Goal: Task Accomplishment & Management: Use online tool/utility

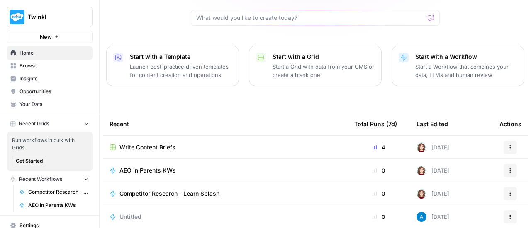
click at [155, 143] on span "Write Content Briefs" at bounding box center [147, 147] width 56 height 8
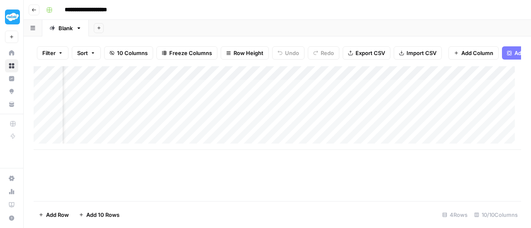
scroll to position [0, 37]
click at [273, 108] on div "Add Column" at bounding box center [277, 108] width 487 height 84
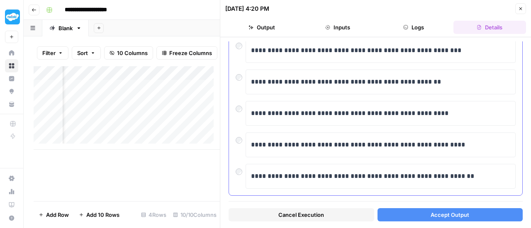
scroll to position [231, 0]
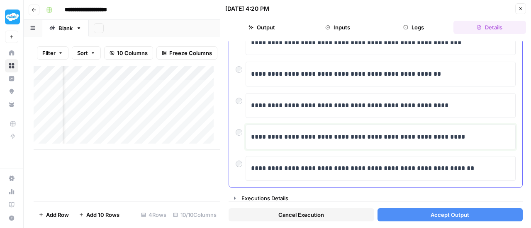
click at [310, 134] on p "**********" at bounding box center [377, 137] width 253 height 11
click at [438, 132] on p "**********" at bounding box center [377, 137] width 253 height 11
click at [439, 125] on body "**********" at bounding box center [265, 114] width 531 height 228
click at [429, 208] on button "Accept Output" at bounding box center [449, 214] width 145 height 13
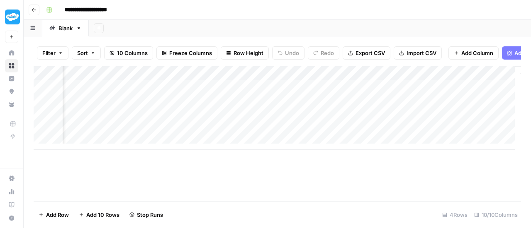
scroll to position [0, 514]
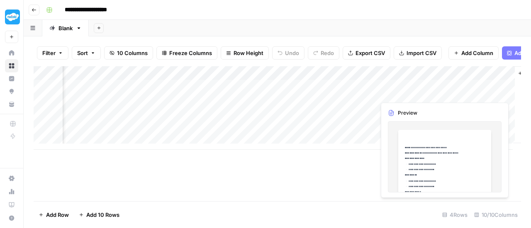
click at [427, 92] on div "Add Column" at bounding box center [277, 108] width 487 height 84
click at [427, 93] on div "Add Column" at bounding box center [277, 108] width 487 height 84
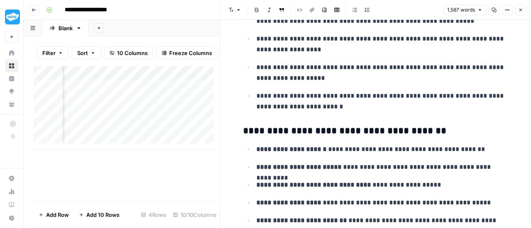
scroll to position [912, 0]
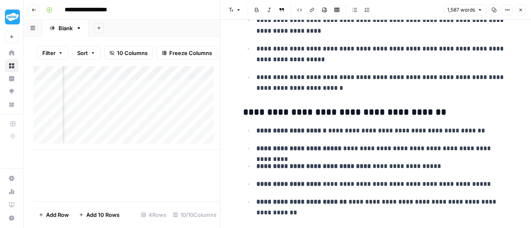
click at [521, 8] on icon "button" at bounding box center [520, 9] width 5 height 5
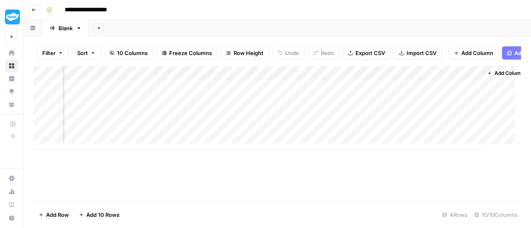
scroll to position [0, 558]
click at [504, 56] on button "Add Power Agent" at bounding box center [533, 52] width 63 height 13
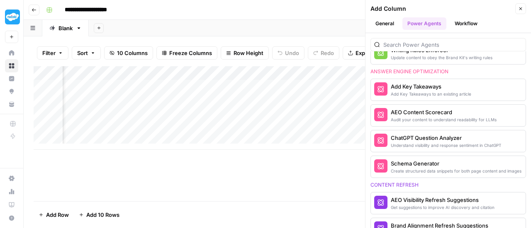
scroll to position [0, 348]
click at [405, 108] on div "AEO Content Scorecard" at bounding box center [433, 112] width 87 height 8
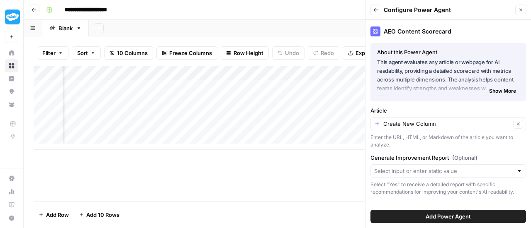
click at [413, 216] on button "Add Power Agent" at bounding box center [447, 216] width 155 height 13
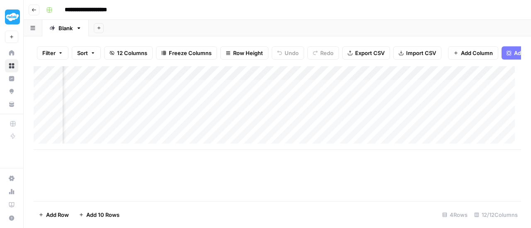
scroll to position [0, 669]
drag, startPoint x: 494, startPoint y: 81, endPoint x: 440, endPoint y: 81, distance: 54.3
click at [440, 81] on div "Add Column" at bounding box center [277, 108] width 487 height 84
click at [478, 80] on div "Add Column" at bounding box center [277, 108] width 487 height 84
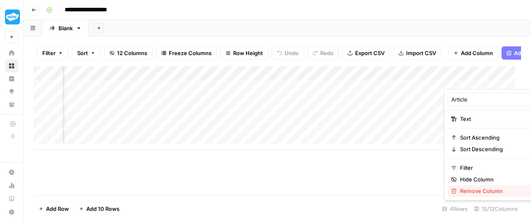
click at [458, 188] on div "Remove Column" at bounding box center [493, 191] width 85 height 8
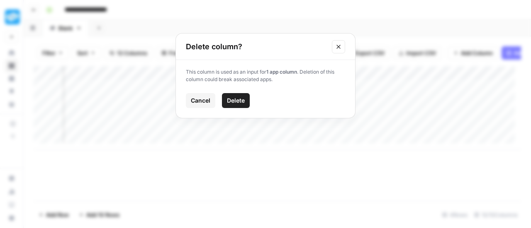
click at [336, 44] on icon "Close modal" at bounding box center [338, 47] width 7 height 7
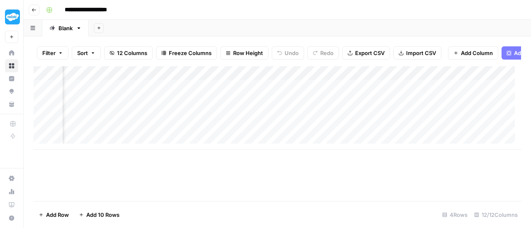
scroll to position [0, 778]
click at [298, 94] on div "Add Column" at bounding box center [277, 108] width 487 height 84
click at [293, 93] on div "Add Column" at bounding box center [277, 108] width 487 height 84
click at [452, 200] on div "article_input_value can't be blank" at bounding box center [463, 202] width 102 height 8
click at [332, 80] on div "Add Column" at bounding box center [277, 108] width 487 height 84
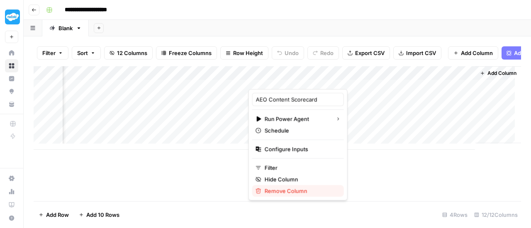
click at [275, 189] on span "Remove Column" at bounding box center [300, 191] width 73 height 8
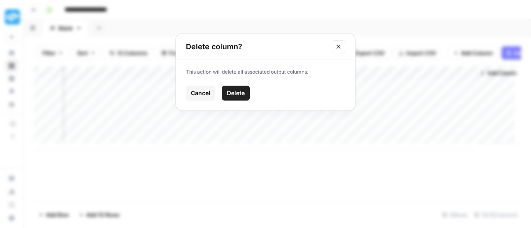
click at [240, 95] on span "Delete" at bounding box center [236, 93] width 18 height 8
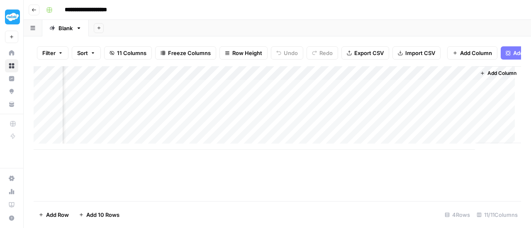
scroll to position [0, 678]
drag, startPoint x: 504, startPoint y: 53, endPoint x: 501, endPoint y: 74, distance: 20.5
click at [505, 54] on icon "button" at bounding box center [507, 53] width 5 height 5
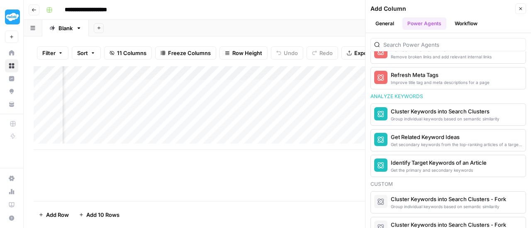
scroll to position [0, 638]
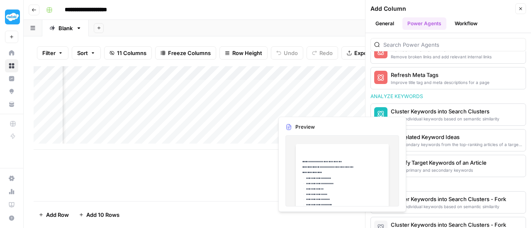
click at [306, 107] on div "Add Column" at bounding box center [277, 108] width 487 height 84
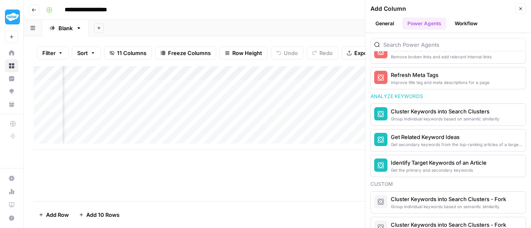
click at [306, 108] on div "Add Column" at bounding box center [277, 108] width 487 height 84
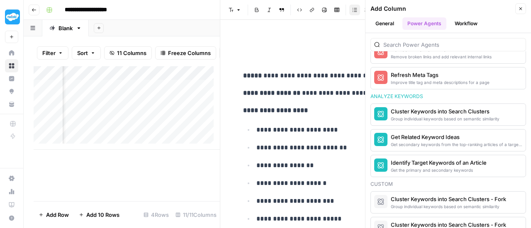
click at [520, 8] on icon "button" at bounding box center [520, 8] width 5 height 5
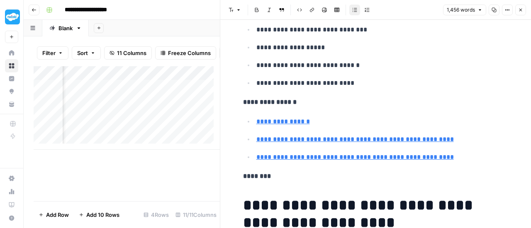
type input "[URL][DOMAIN_NAME]"
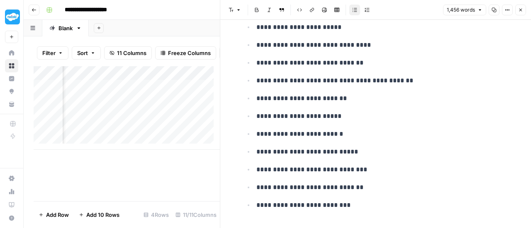
scroll to position [3730, 0]
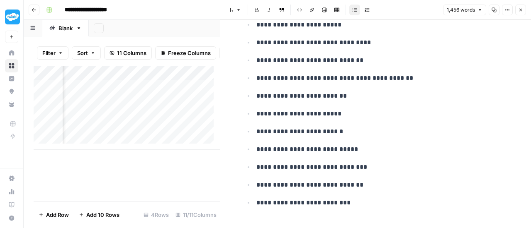
click at [521, 11] on icon "button" at bounding box center [520, 9] width 5 height 5
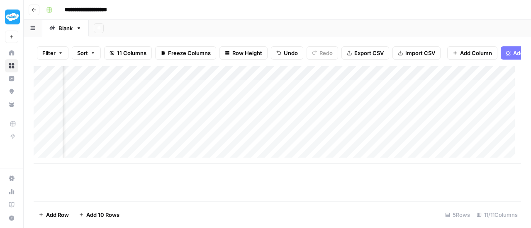
scroll to position [0, 549]
click at [504, 50] on button "Add Power Agent" at bounding box center [531, 52] width 63 height 13
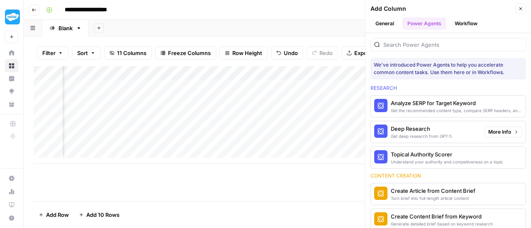
scroll to position [41, 0]
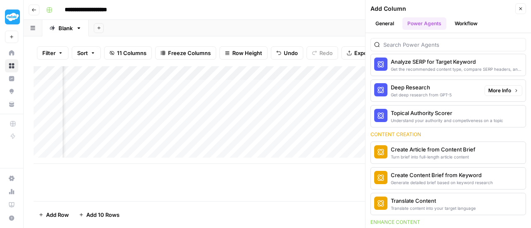
click at [493, 87] on span "More Info" at bounding box center [499, 90] width 23 height 7
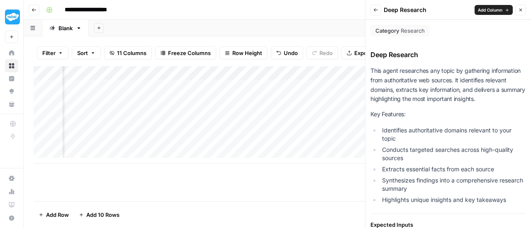
click at [520, 7] on button "Close" at bounding box center [520, 10] width 11 height 11
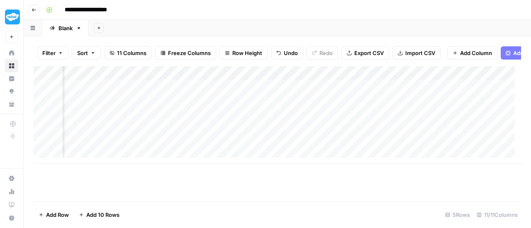
click at [505, 53] on icon "button" at bounding box center [507, 53] width 5 height 5
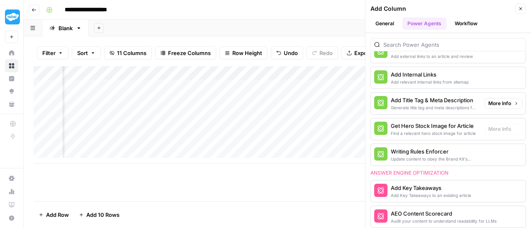
scroll to position [249, 0]
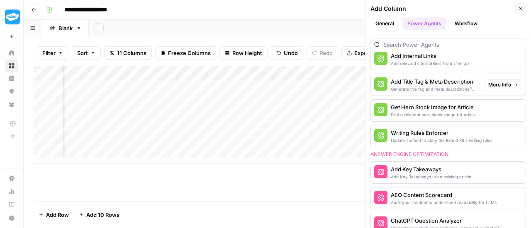
click at [429, 86] on div "Generate title tag and meta descriptions for a page" at bounding box center [433, 89] width 87 height 7
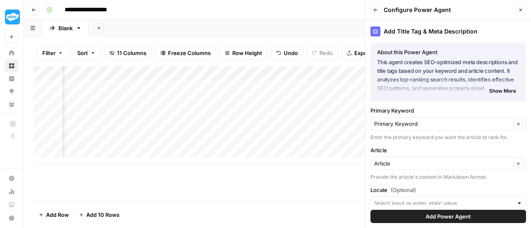
click at [411, 212] on button "Add Power Agent" at bounding box center [447, 216] width 155 height 13
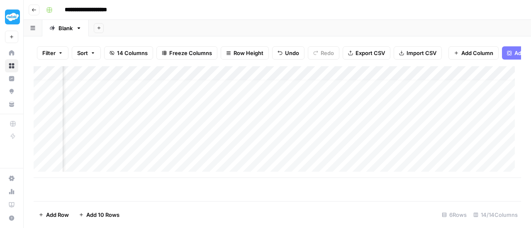
scroll to position [6, 857]
drag, startPoint x: 316, startPoint y: 82, endPoint x: 127, endPoint y: 83, distance: 189.0
click at [127, 83] on div "Add Column" at bounding box center [277, 122] width 487 height 112
click at [113, 99] on div "Add Column" at bounding box center [277, 122] width 487 height 112
click at [115, 100] on div "Add Column" at bounding box center [277, 122] width 487 height 112
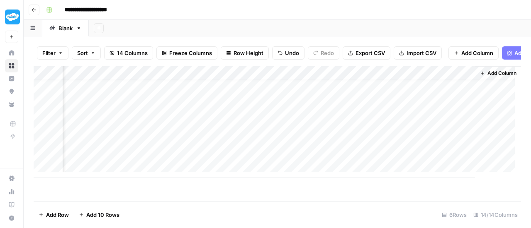
scroll to position [6, 950]
drag, startPoint x: 333, startPoint y: 81, endPoint x: 110, endPoint y: 61, distance: 223.9
click at [110, 61] on div "Filter Sort 14 Columns Freeze Columns Row Height Undo Redo Export CSV Import CS…" at bounding box center [277, 132] width 507 height 192
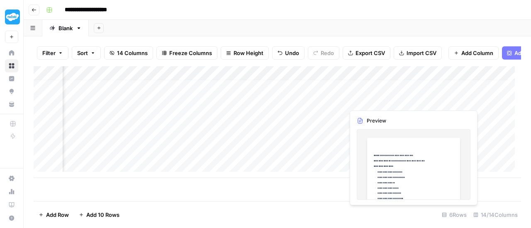
click at [388, 101] on div "Add Column" at bounding box center [277, 122] width 487 height 112
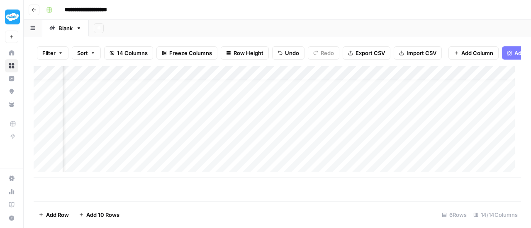
click at [410, 104] on div "Add Column" at bounding box center [277, 122] width 487 height 112
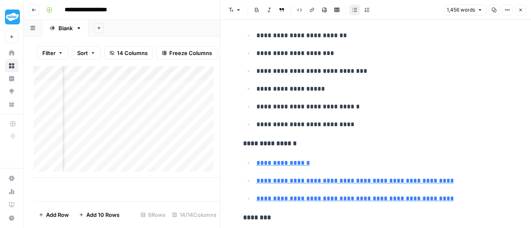
scroll to position [1244, 0]
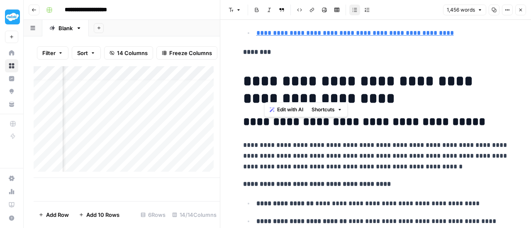
drag, startPoint x: 265, startPoint y: 70, endPoint x: 380, endPoint y: 95, distance: 118.0
click at [380, 95] on h1 "**********" at bounding box center [375, 90] width 265 height 35
click at [521, 15] on button "Close" at bounding box center [520, 10] width 11 height 11
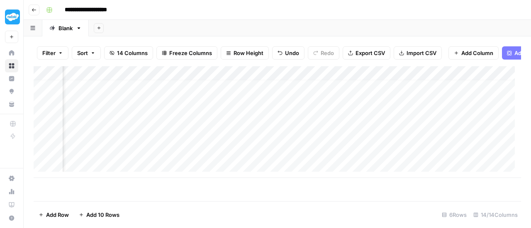
click at [287, 105] on div "Add Column" at bounding box center [277, 122] width 487 height 112
click at [287, 104] on div "Add Column" at bounding box center [277, 122] width 487 height 112
type textarea "**********"
click at [209, 101] on div "Add Column" at bounding box center [277, 122] width 487 height 112
click at [253, 78] on div "Add Column" at bounding box center [277, 122] width 487 height 112
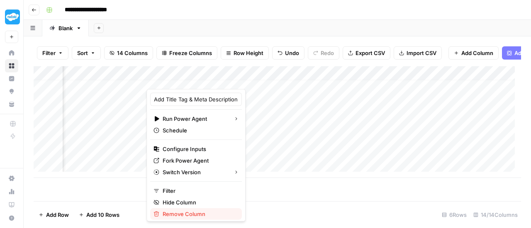
click at [173, 216] on span "Remove Column" at bounding box center [198, 214] width 73 height 8
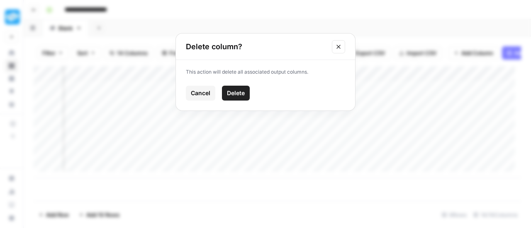
click at [238, 92] on span "Delete" at bounding box center [236, 93] width 18 height 8
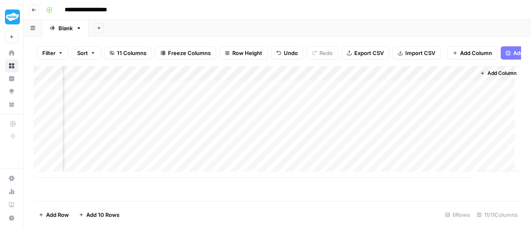
scroll to position [6, 678]
click at [352, 177] on div "Add Column" at bounding box center [277, 122] width 487 height 112
click at [399, 100] on div "Add Column" at bounding box center [277, 129] width 487 height 126
click at [360, 102] on div "Add Column" at bounding box center [277, 129] width 487 height 126
click at [301, 98] on div "Add Column" at bounding box center [277, 129] width 487 height 126
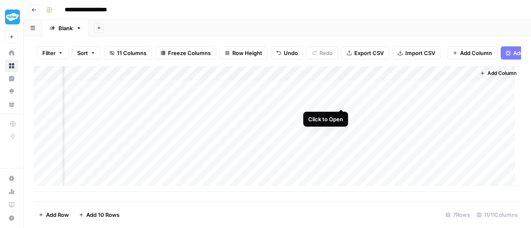
click at [342, 100] on div "Add Column" at bounding box center [277, 129] width 487 height 126
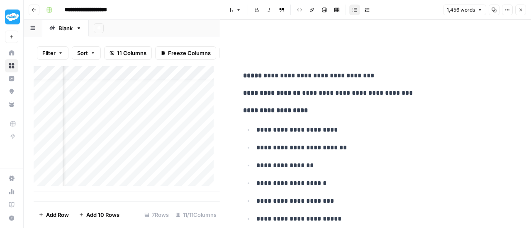
click at [521, 9] on icon "button" at bounding box center [520, 10] width 3 height 3
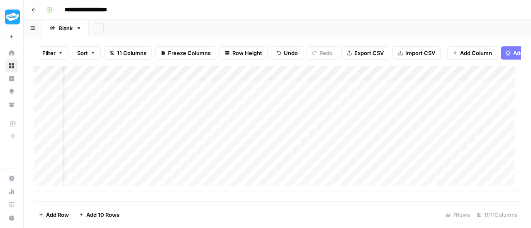
scroll to position [6, 0]
click at [512, 46] on div "Filter Sort 11 Columns Freeze Columns Row Height Undo Redo Export CSV Import CS…" at bounding box center [277, 53] width 487 height 27
click at [481, 81] on div "Add Column" at bounding box center [277, 129] width 487 height 126
click at [513, 53] on span "Add Power Agent" at bounding box center [535, 53] width 45 height 8
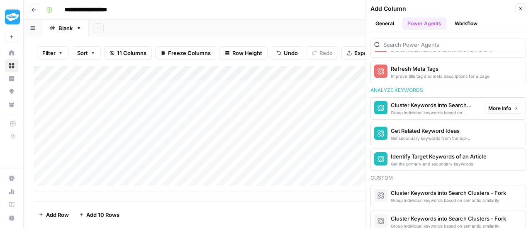
scroll to position [629, 0]
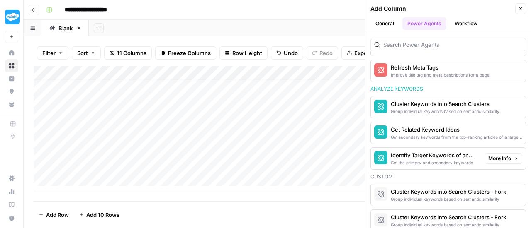
click at [426, 160] on div "Get the primary and secondary keywords" at bounding box center [433, 163] width 87 height 7
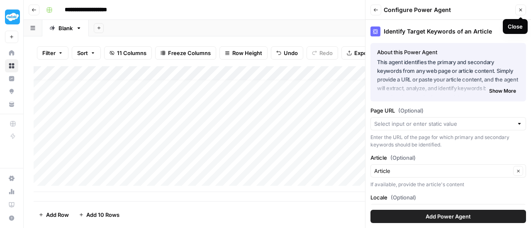
click at [519, 13] on button "Close" at bounding box center [520, 10] width 11 height 11
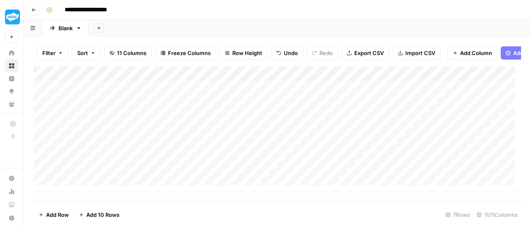
click at [505, 53] on icon "button" at bounding box center [507, 53] width 5 height 5
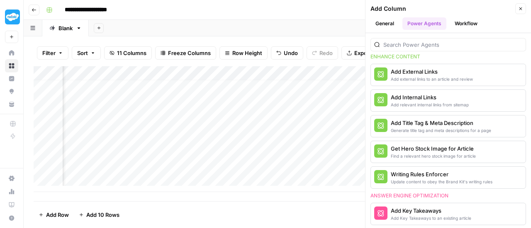
scroll to position [6, 713]
click at [448, 97] on div "Add Internal Links" at bounding box center [429, 97] width 78 height 8
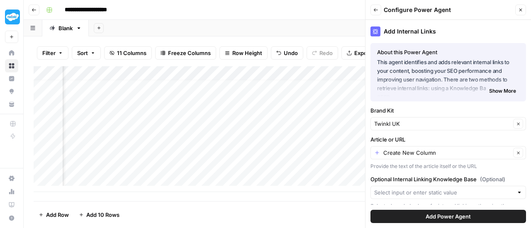
click at [413, 216] on button "Add Power Agent" at bounding box center [447, 216] width 155 height 13
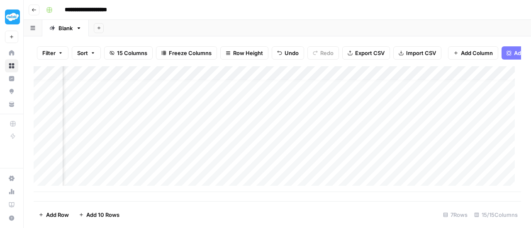
scroll to position [6, 899]
drag, startPoint x: 412, startPoint y: 78, endPoint x: 75, endPoint y: 81, distance: 337.0
click at [75, 81] on div "Add Column" at bounding box center [277, 129] width 487 height 126
click at [308, 98] on div "Add Column" at bounding box center [277, 129] width 487 height 126
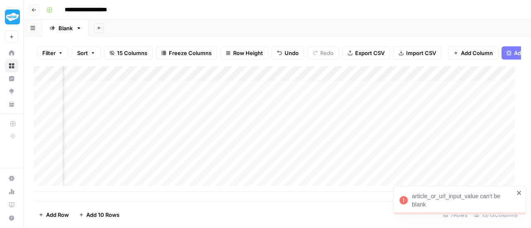
click at [491, 106] on div "Add Column" at bounding box center [277, 129] width 487 height 126
click at [502, 65] on div "Filter Sort 15 Columns Freeze Columns Row Height Undo Redo Export CSV Import CS…" at bounding box center [277, 53] width 487 height 27
click at [514, 50] on span "Add Power Agent" at bounding box center [536, 53] width 45 height 8
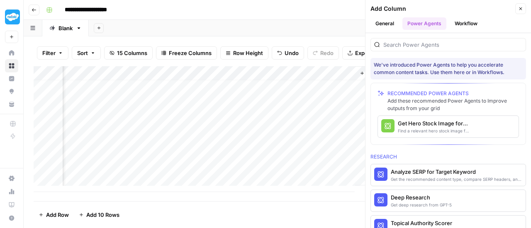
scroll to position [6, 1152]
click at [317, 80] on div "Add Column" at bounding box center [277, 129] width 487 height 126
drag, startPoint x: 317, startPoint y: 80, endPoint x: 213, endPoint y: 70, distance: 104.5
click at [295, 98] on div "Add Column" at bounding box center [277, 129] width 487 height 126
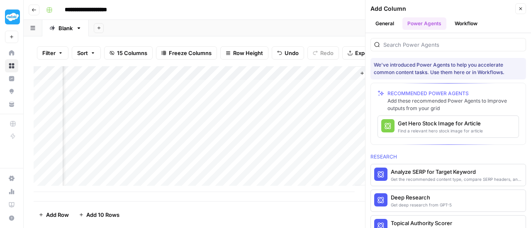
click at [295, 98] on div "Add Column" at bounding box center [277, 129] width 487 height 126
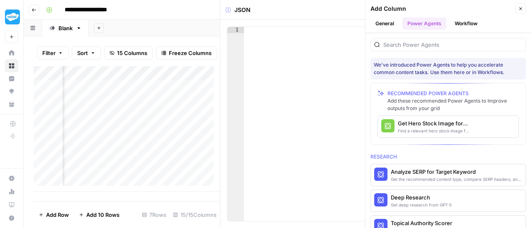
scroll to position [0, 1310]
click at [522, 10] on icon "button" at bounding box center [520, 8] width 5 height 5
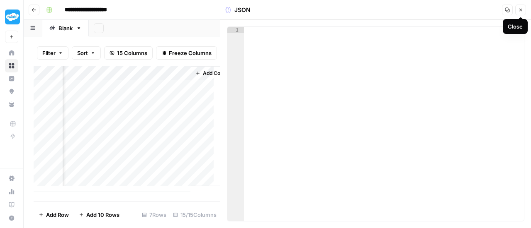
click at [517, 10] on button "Close" at bounding box center [520, 10] width 11 height 11
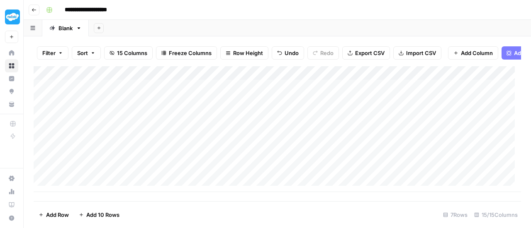
click at [78, 36] on div "Filter Sort 15 Columns Freeze Columns Row Height Undo Redo Export CSV Import CS…" at bounding box center [277, 132] width 507 height 192
click at [76, 29] on icon "button" at bounding box center [79, 28] width 6 height 6
click at [100, 30] on icon "button" at bounding box center [99, 28] width 5 height 5
